Goal: Information Seeking & Learning: Learn about a topic

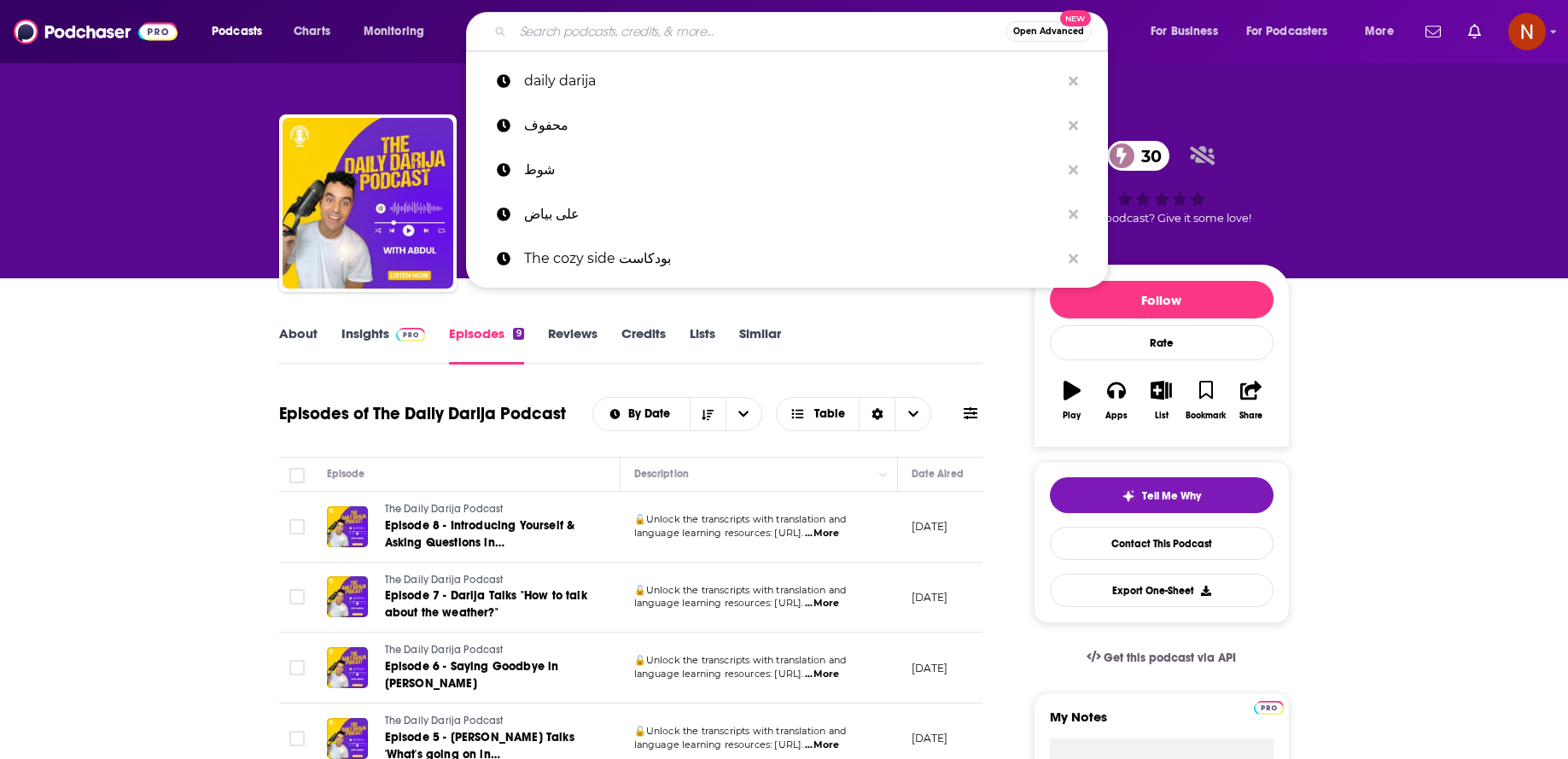
scroll to position [60, 0]
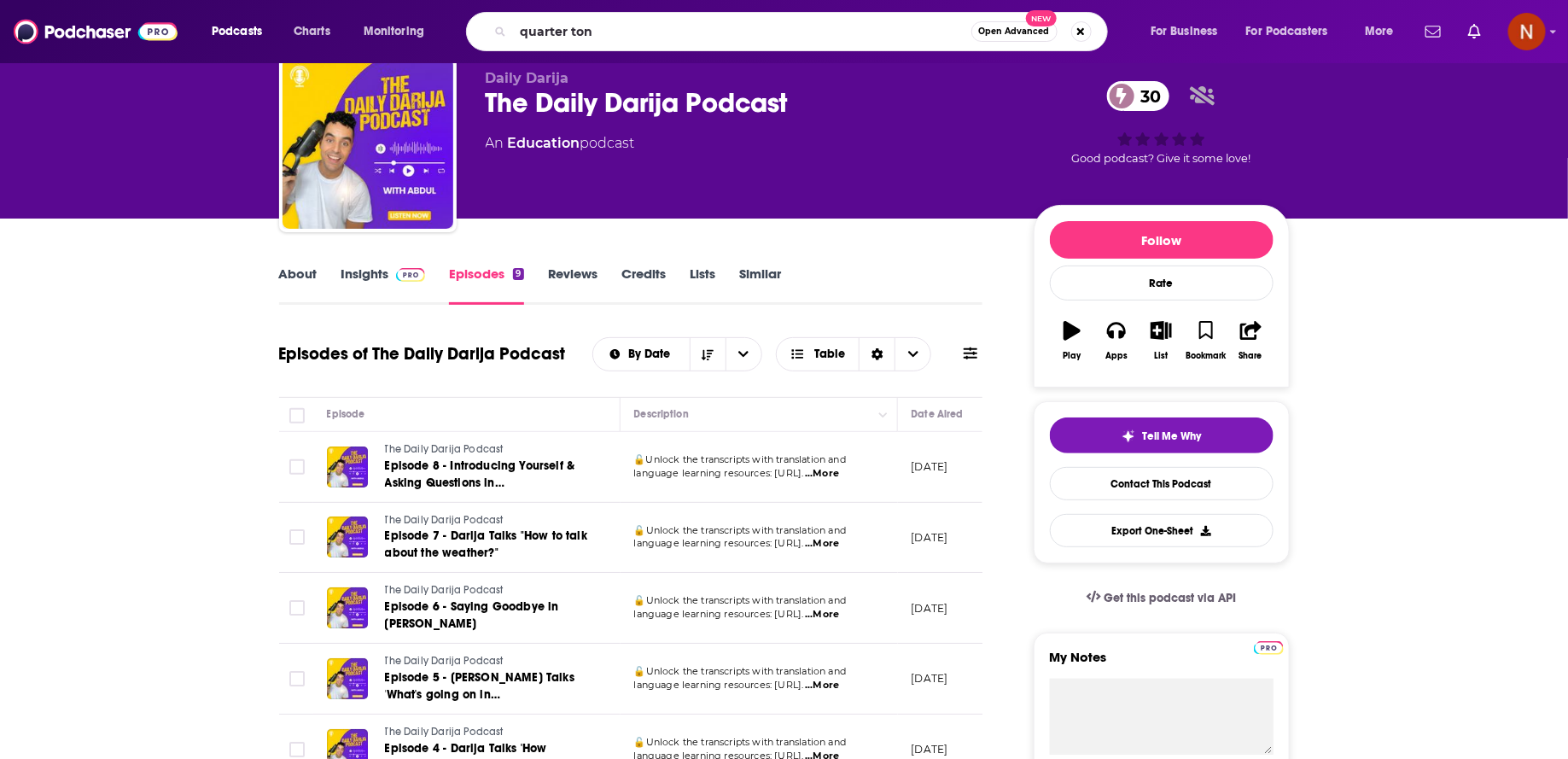
type input "quarter tone"
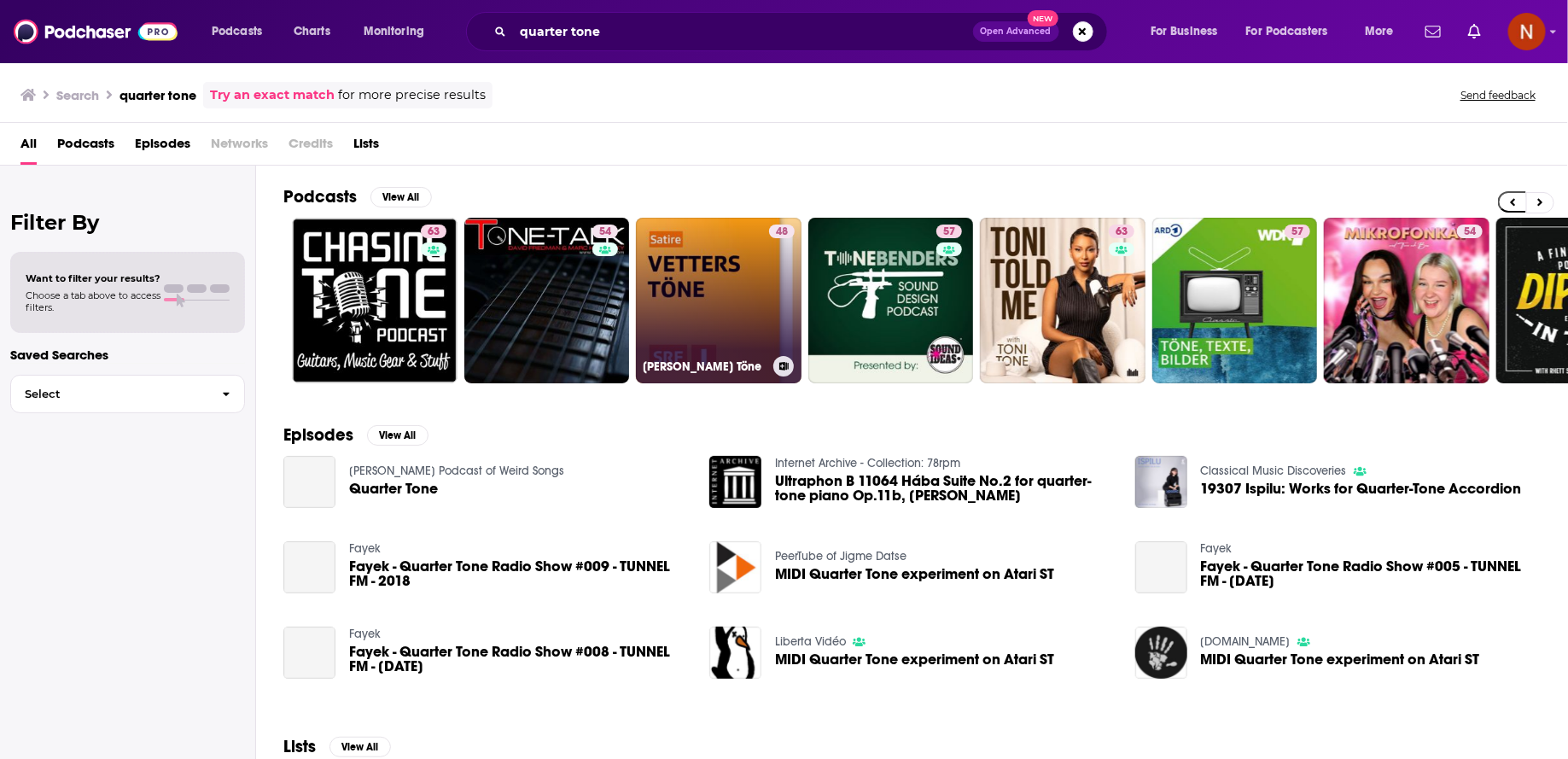
scroll to position [0, 282]
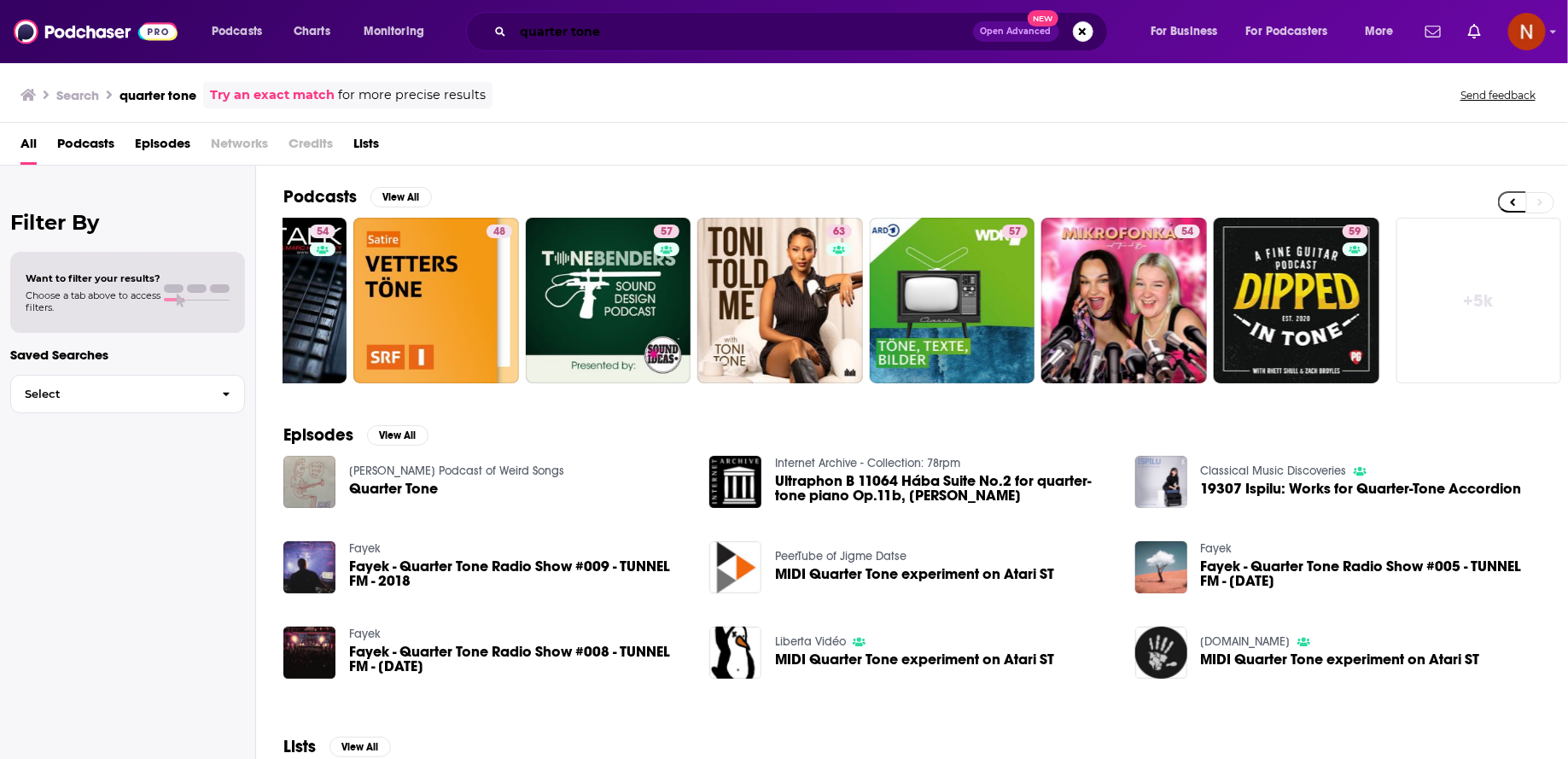
click at [602, 25] on input "quarter tone" at bounding box center [742, 31] width 460 height 28
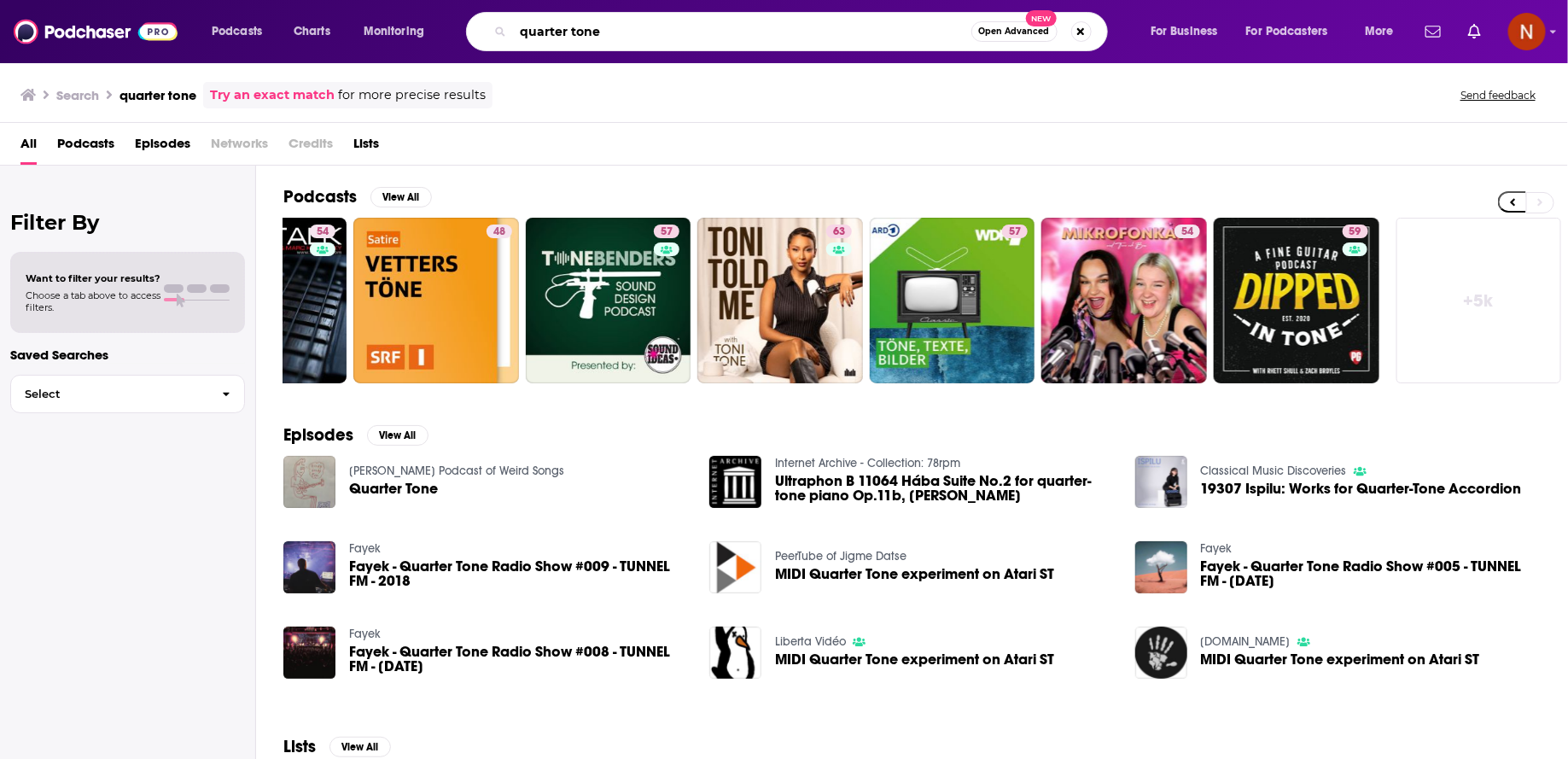
click at [602, 25] on input "quarter tone" at bounding box center [741, 31] width 458 height 28
paste input "Quartertones"
type input "Quartertones"
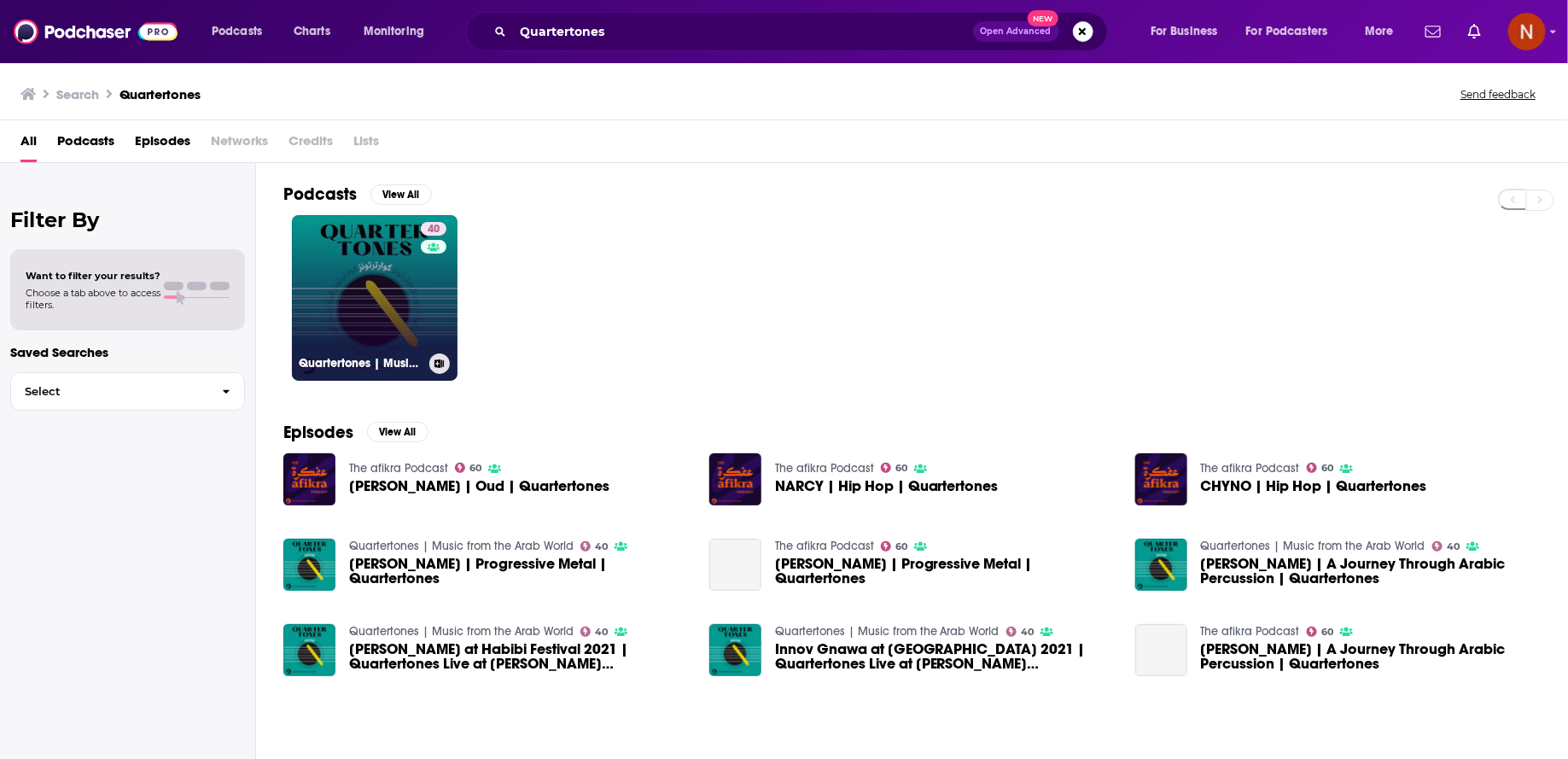
click at [335, 344] on link "40 Quartertones | Music from the [GEOGRAPHIC_DATA]" at bounding box center [375, 298] width 166 height 166
